Goal: Register for event/course

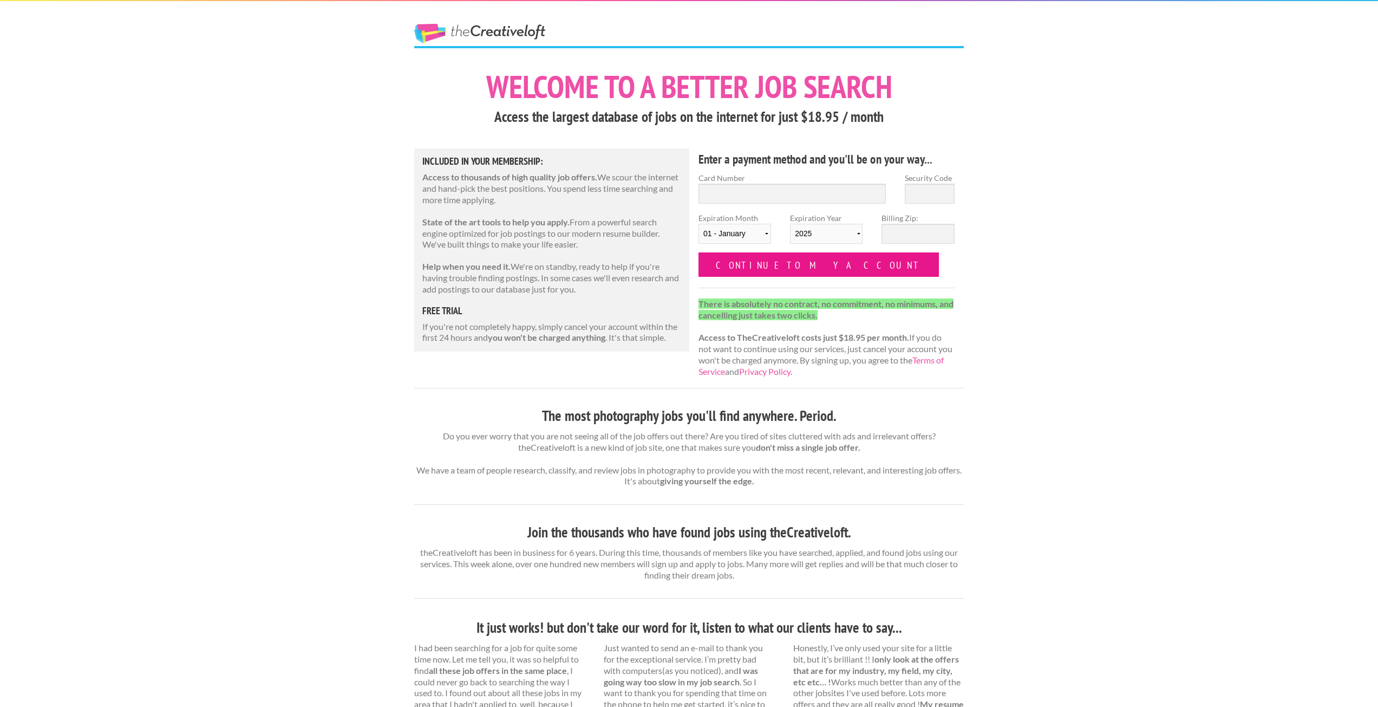
click at [749, 266] on input "Continue to my account" at bounding box center [819, 264] width 240 height 24
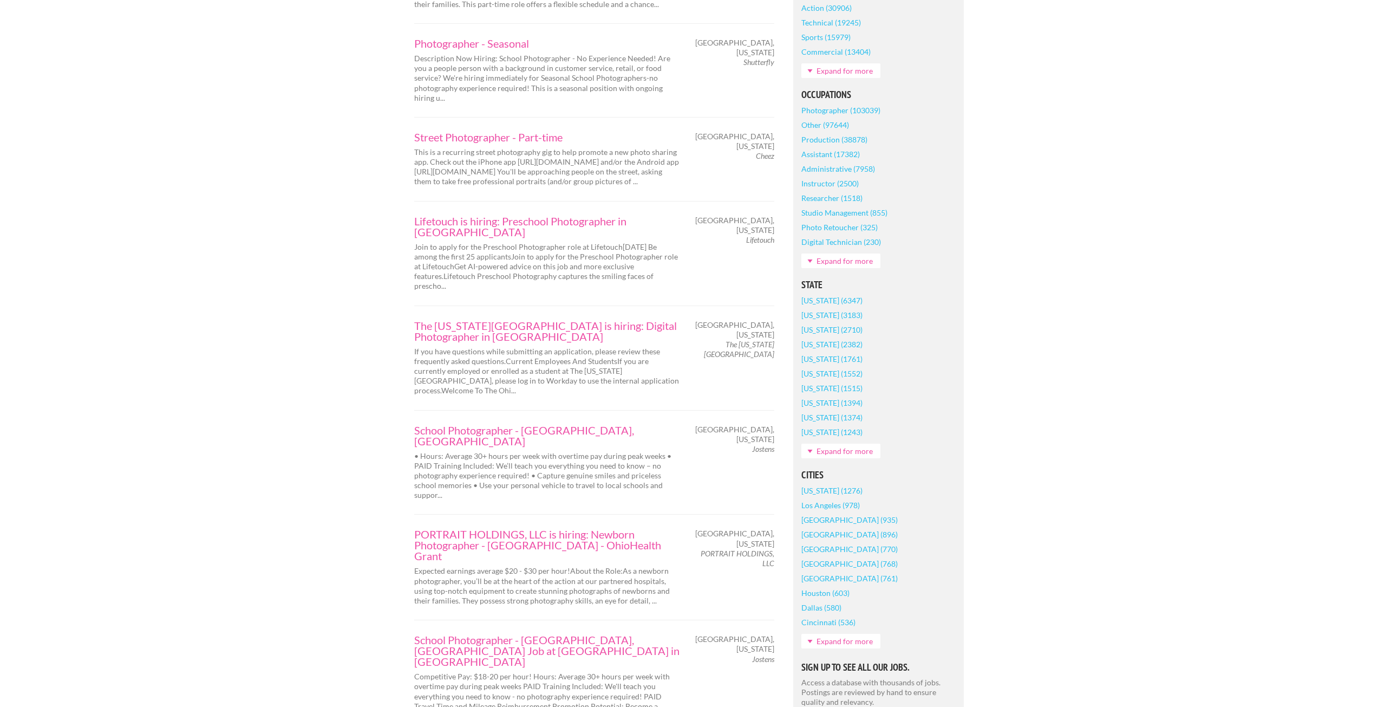
scroll to position [758, 0]
